Goal: Navigation & Orientation: Understand site structure

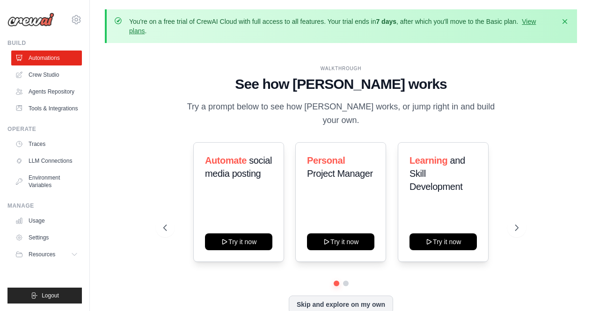
scroll to position [41, 0]
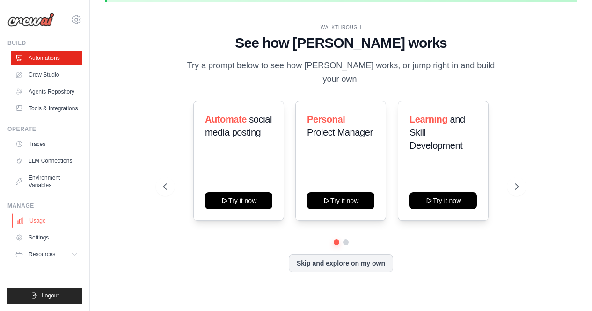
click at [42, 229] on link "Usage" at bounding box center [47, 221] width 71 height 15
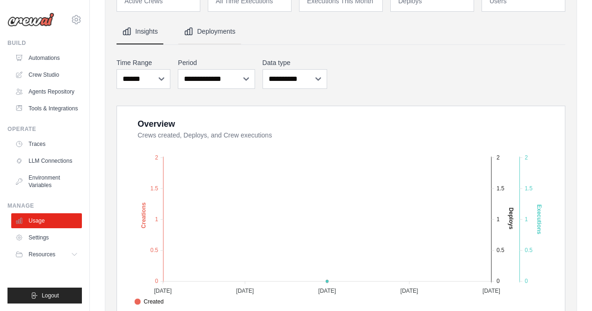
scroll to position [114, 0]
click at [51, 167] on link "LLM Connections" at bounding box center [47, 161] width 71 height 15
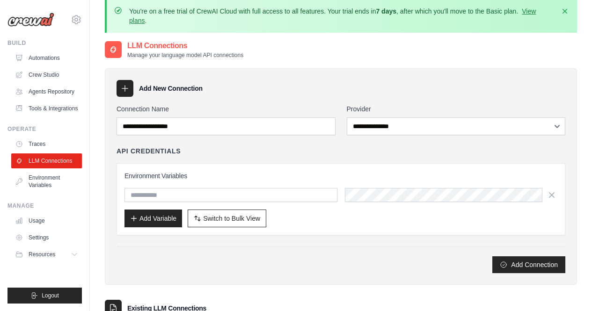
scroll to position [10, 0]
click at [52, 61] on link "Automations" at bounding box center [47, 58] width 71 height 15
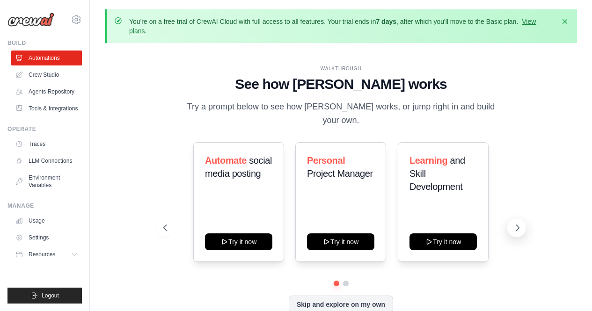
click at [510, 228] on button at bounding box center [517, 228] width 19 height 19
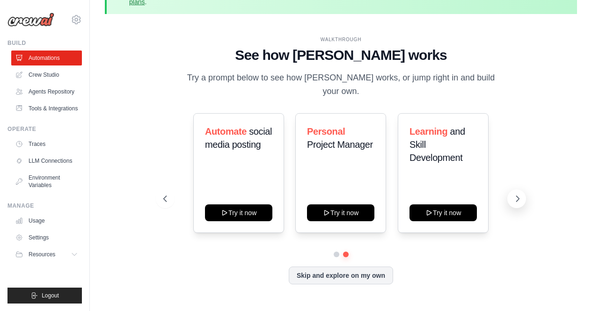
scroll to position [30, 0]
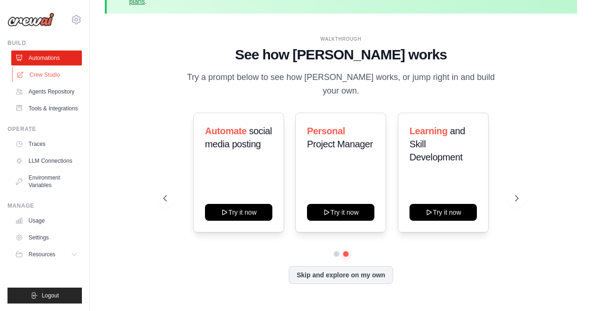
click at [52, 74] on link "Crew Studio" at bounding box center [47, 74] width 71 height 15
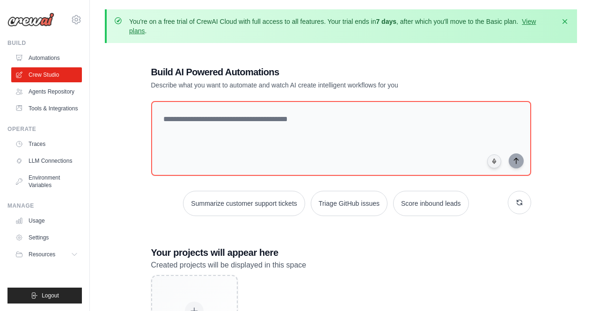
scroll to position [1, 0]
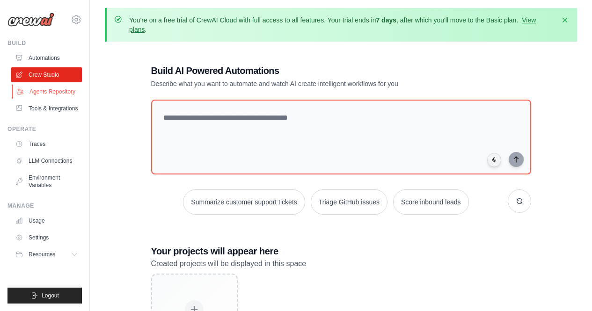
click at [45, 92] on link "Agents Repository" at bounding box center [47, 91] width 71 height 15
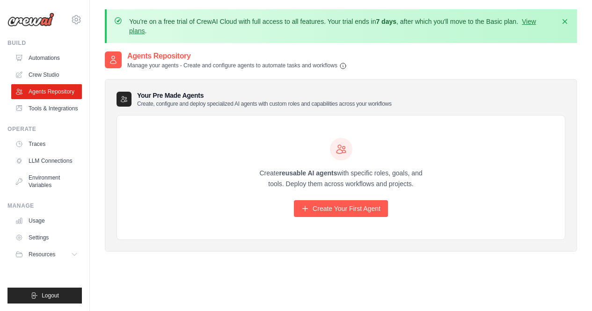
click at [192, 67] on p "Manage your agents - Create and configure agents to automate tasks and workflows" at bounding box center [237, 66] width 220 height 8
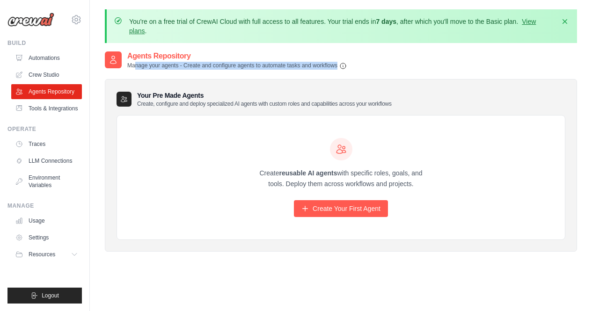
click at [192, 67] on p "Manage your agents - Create and configure agents to automate tasks and workflows" at bounding box center [237, 66] width 220 height 8
click at [53, 102] on link "Tools & Integrations" at bounding box center [47, 108] width 71 height 15
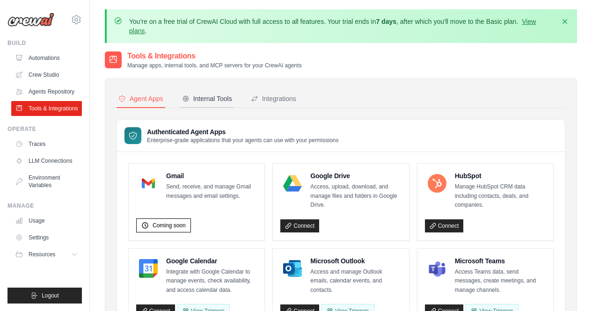
click at [219, 99] on div "Internal Tools" at bounding box center [207, 98] width 50 height 9
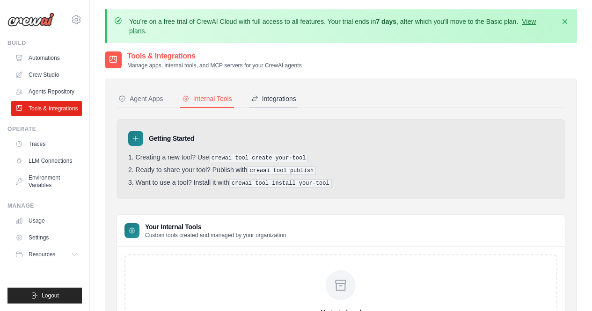
click at [290, 96] on div "Integrations" at bounding box center [273, 98] width 45 height 9
